Goal: Information Seeking & Learning: Learn about a topic

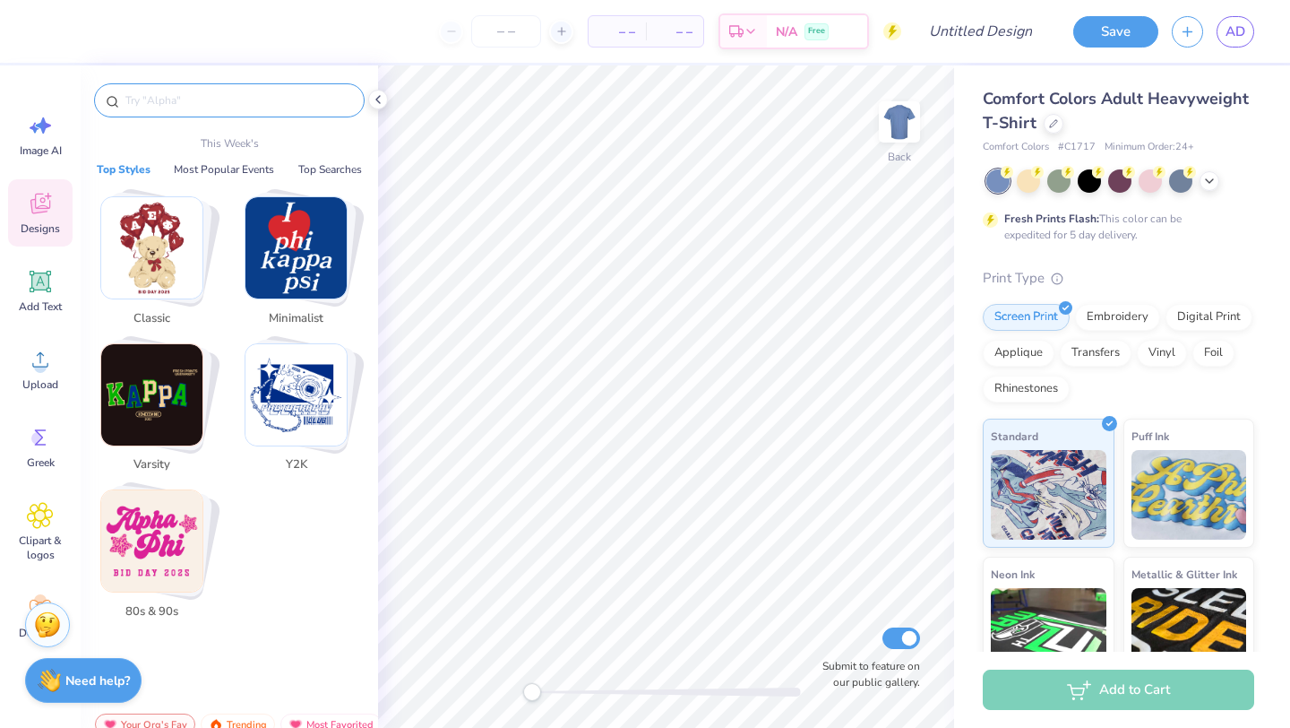
click at [217, 100] on input "text" at bounding box center [238, 100] width 229 height 18
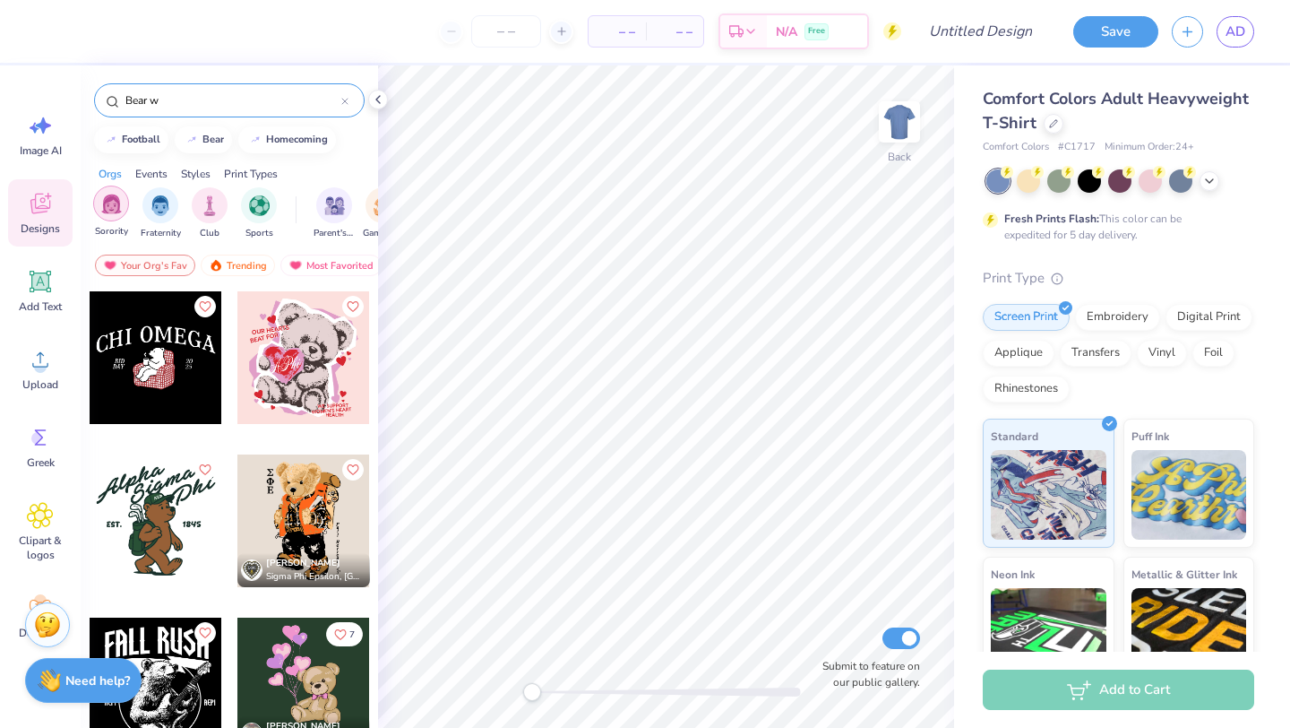
type input "Bear w"
click at [124, 205] on div "filter for Sorority" at bounding box center [111, 204] width 36 height 36
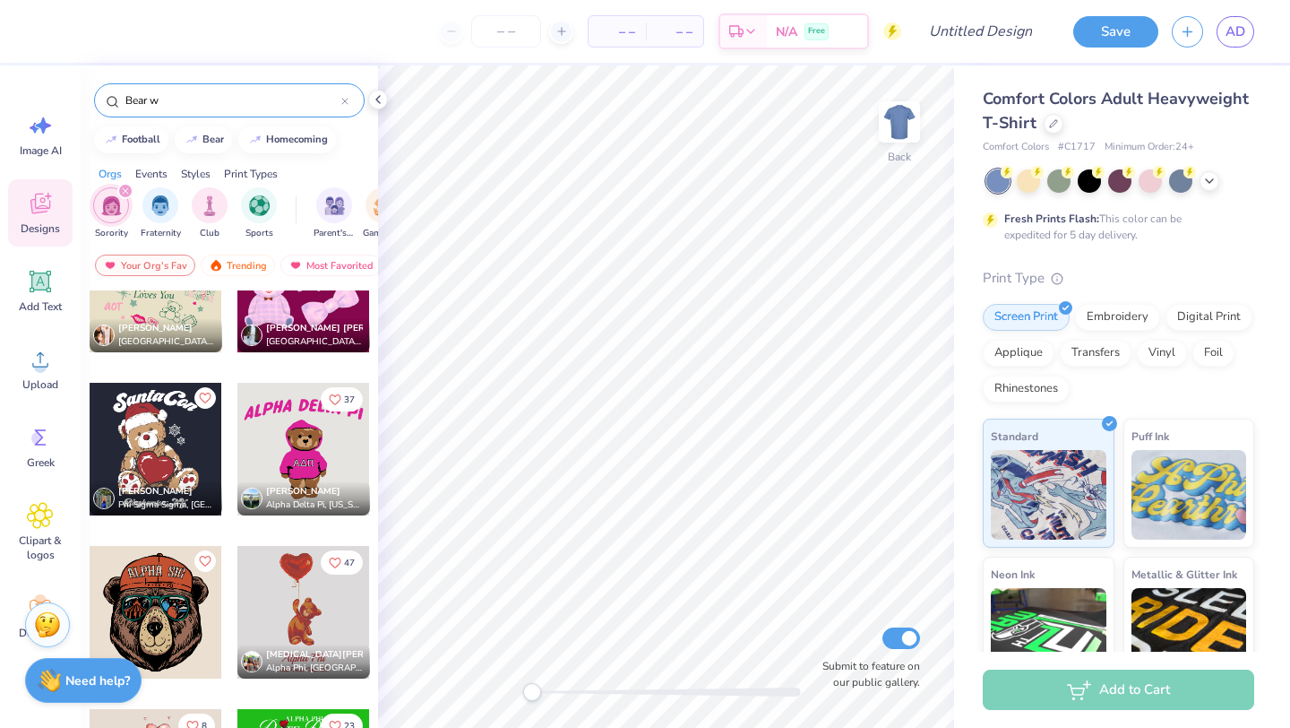
scroll to position [1877, 0]
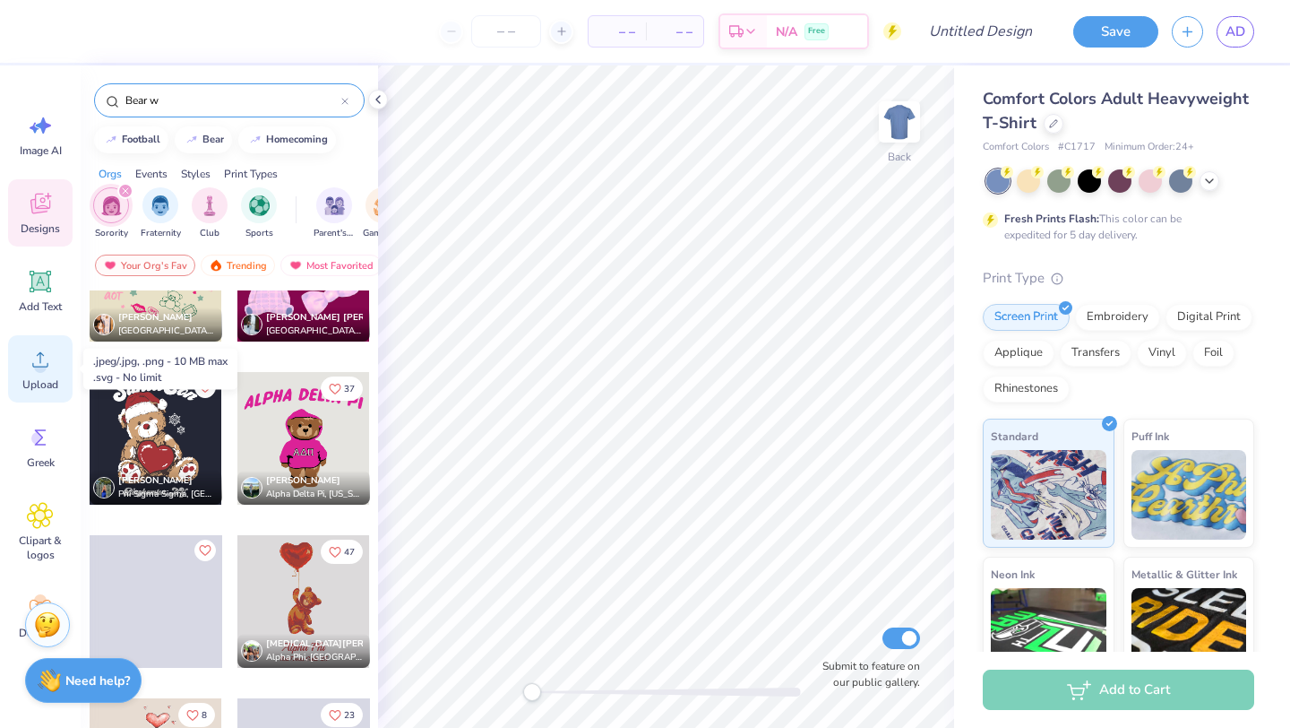
click at [46, 362] on icon at bounding box center [40, 359] width 27 height 27
